Goal: Information Seeking & Learning: Learn about a topic

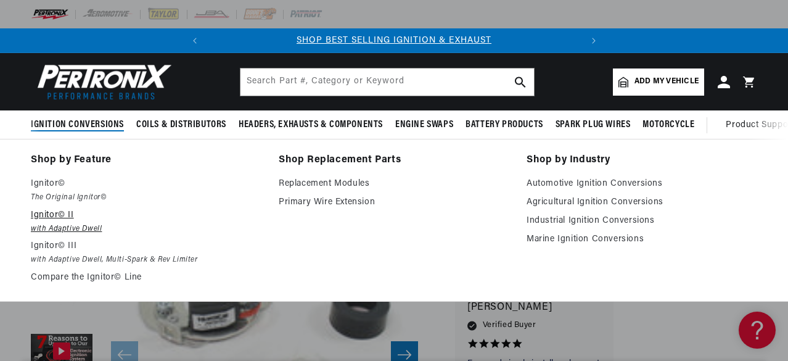
click at [54, 229] on em "with Adaptive Dwell" at bounding box center [146, 229] width 231 height 13
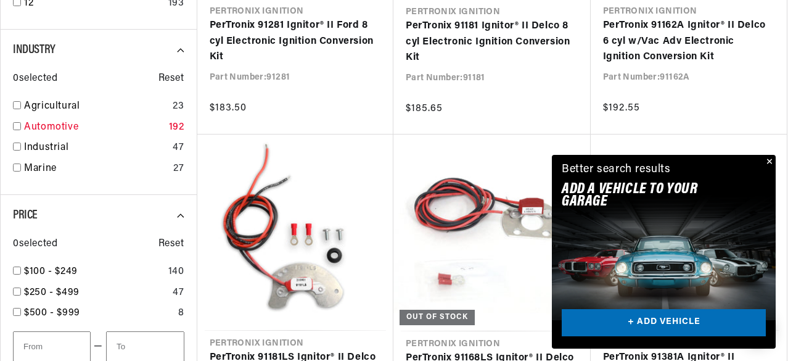
click at [15, 126] on input "checkbox" at bounding box center [17, 126] width 8 height 8
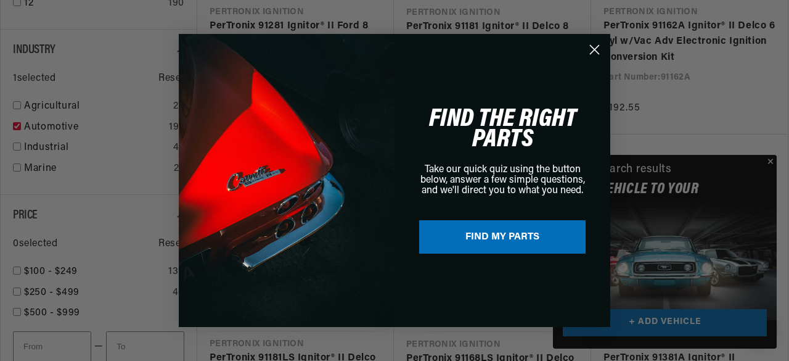
click at [596, 49] on icon "Close dialog" at bounding box center [595, 50] width 9 height 9
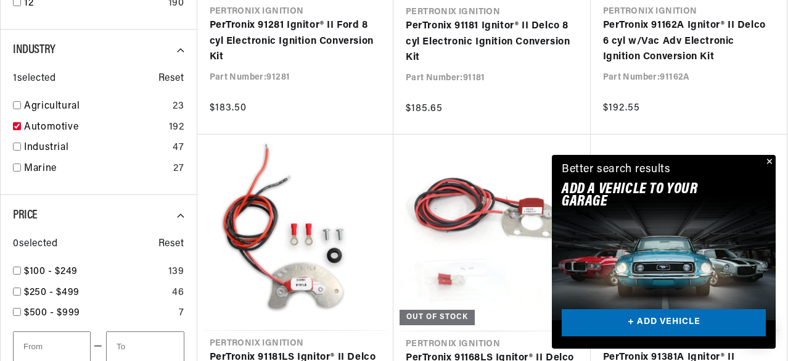
click at [770, 161] on button "Close" at bounding box center [768, 162] width 15 height 15
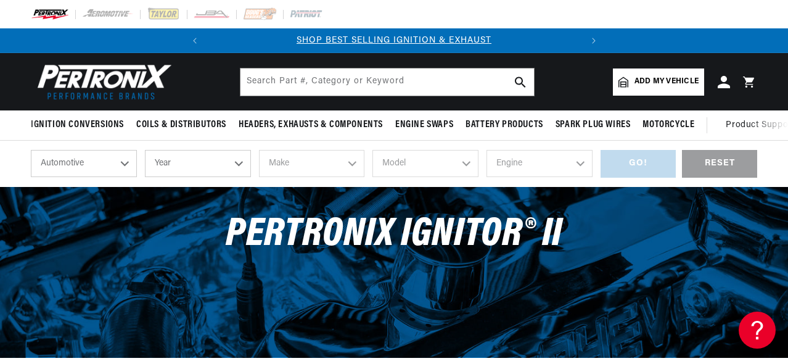
checkbox input "false"
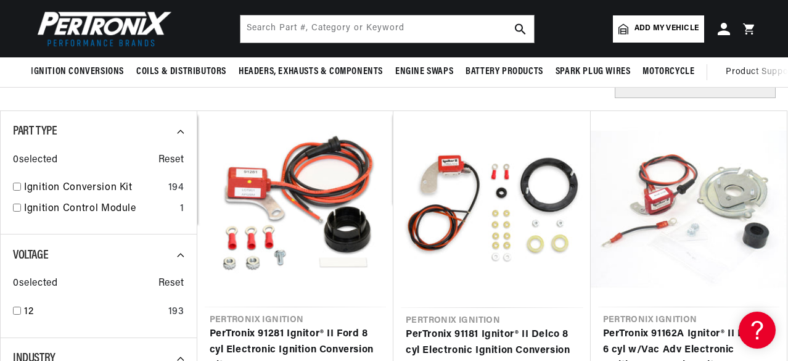
scroll to position [0, 330]
